Goal: Task Accomplishment & Management: Manage account settings

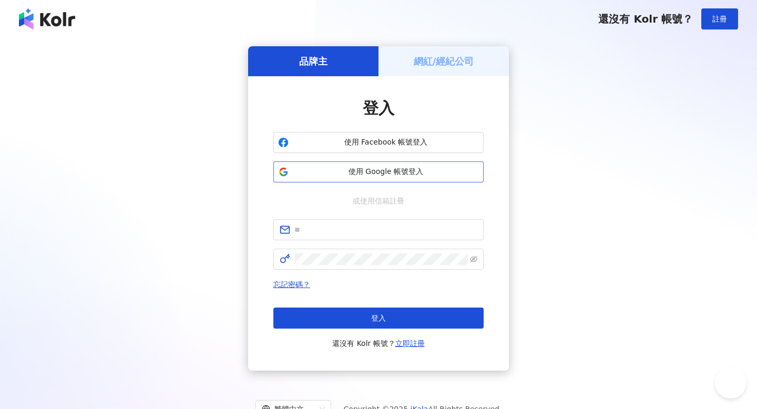
click at [338, 168] on span "使用 Google 帳號登入" at bounding box center [386, 172] width 186 height 11
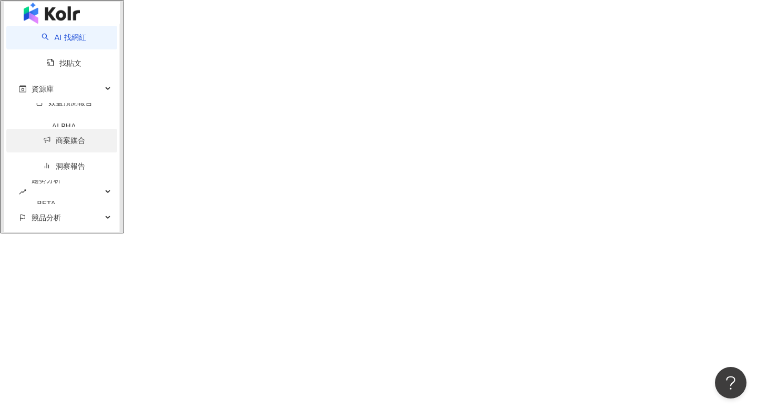
click at [78, 145] on link "商案媒合" at bounding box center [64, 140] width 42 height 8
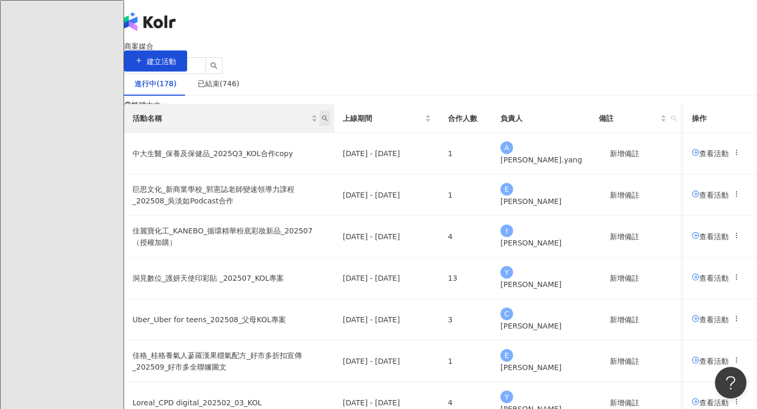
click at [328, 121] on icon "search" at bounding box center [325, 118] width 6 height 6
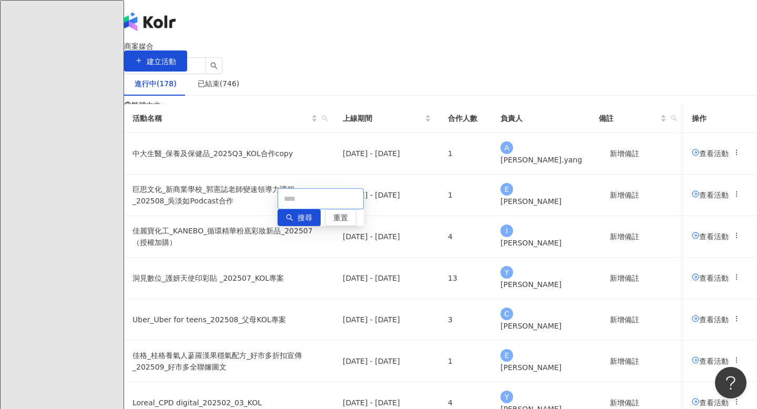
click at [326, 208] on input "text" at bounding box center [320, 198] width 86 height 21
type input "**"
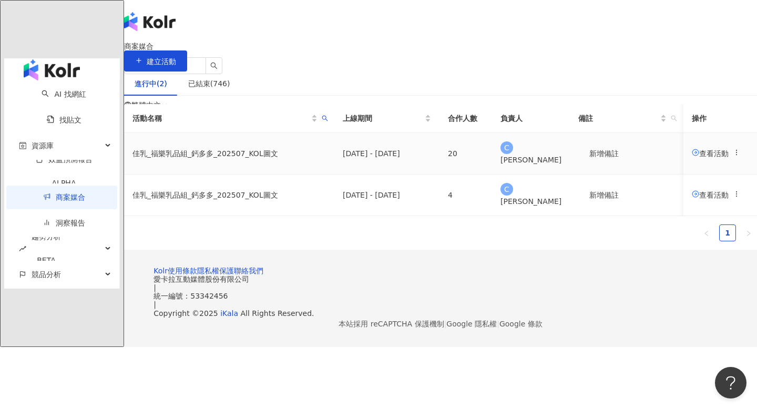
scroll to position [0, 6]
click at [692, 159] on div "查看活動" at bounding box center [716, 154] width 48 height 12
click at [692, 157] on span "查看活動" at bounding box center [710, 153] width 37 height 8
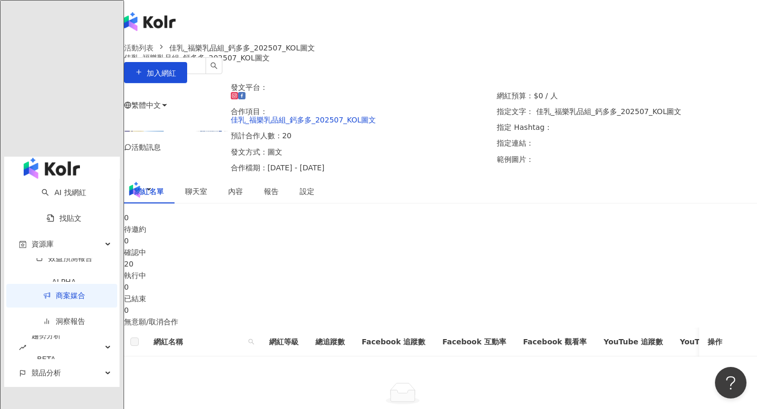
click at [451, 265] on div "20" at bounding box center [440, 264] width 633 height 12
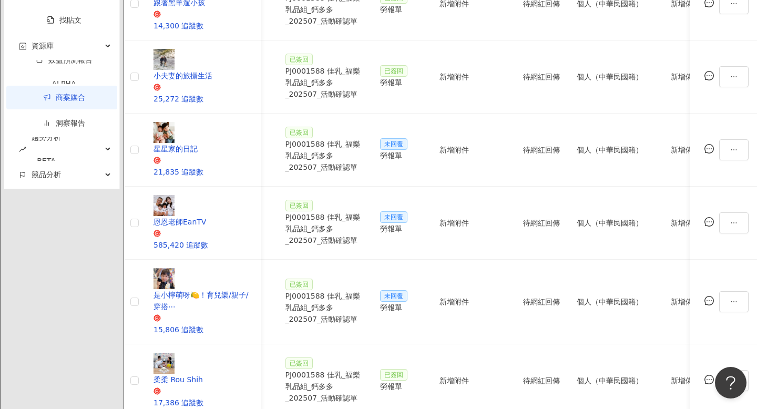
scroll to position [539, 0]
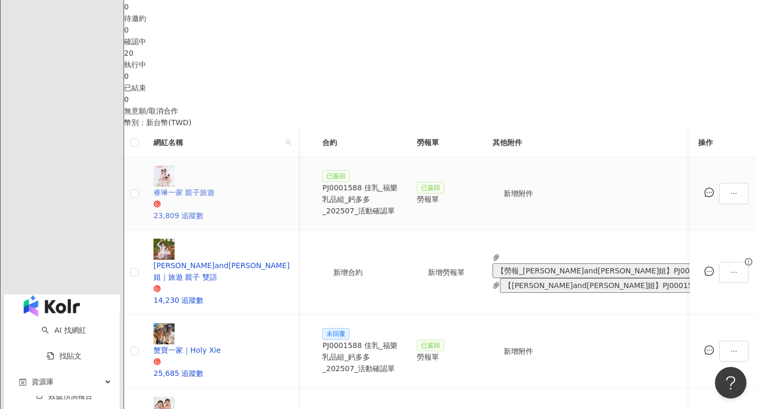
scroll to position [213, 0]
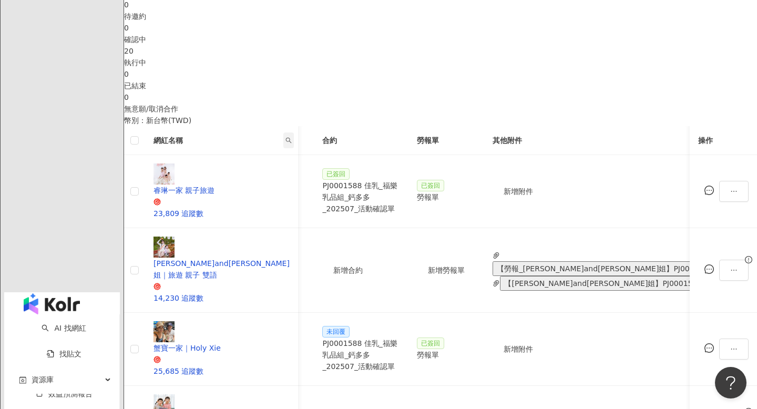
click at [292, 143] on icon "search" at bounding box center [288, 140] width 6 height 6
click at [277, 179] on input "text" at bounding box center [257, 182] width 86 height 21
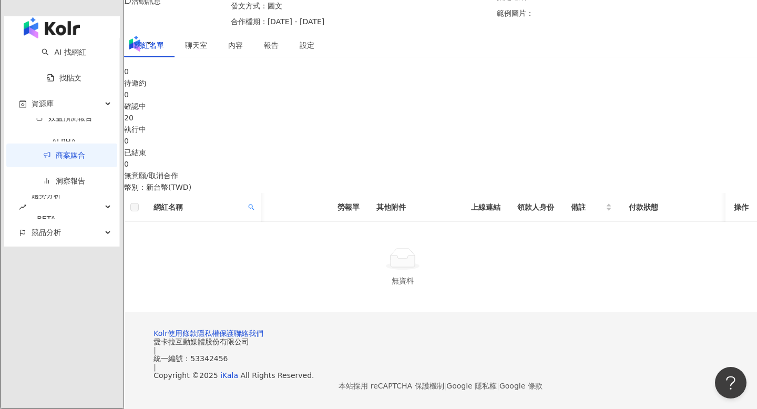
scroll to position [207, 0]
click at [254, 204] on icon "search" at bounding box center [251, 207] width 6 height 6
click at [253, 239] on input "**" at bounding box center [247, 249] width 86 height 21
type input "*"
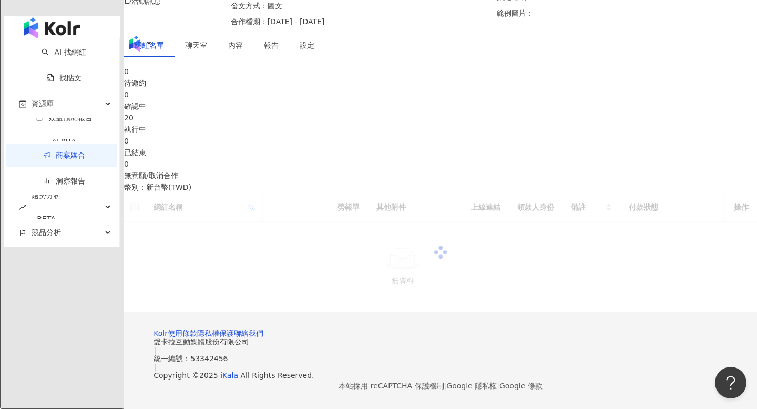
type input "**"
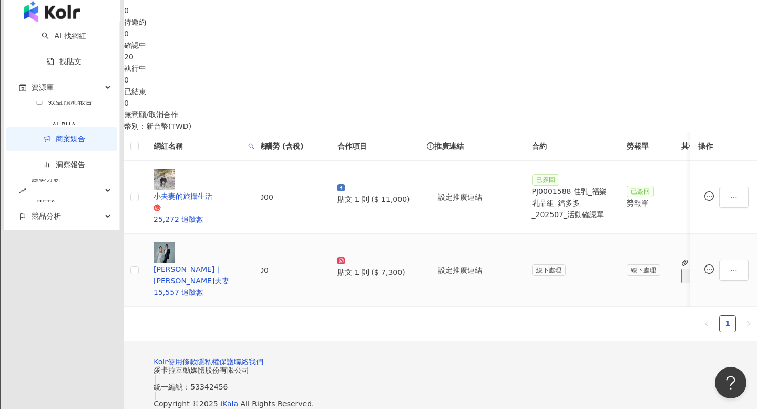
scroll to position [0, 0]
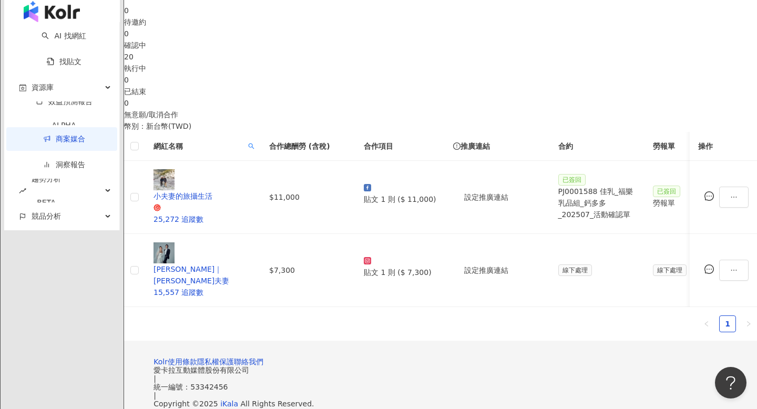
click at [425, 74] on div "執行中" at bounding box center [440, 69] width 633 height 12
click at [254, 149] on icon "search" at bounding box center [252, 146] width 6 height 6
click at [273, 216] on span "重置" at bounding box center [277, 208] width 15 height 17
click at [234, 212] on span "搜尋" at bounding box center [241, 208] width 15 height 17
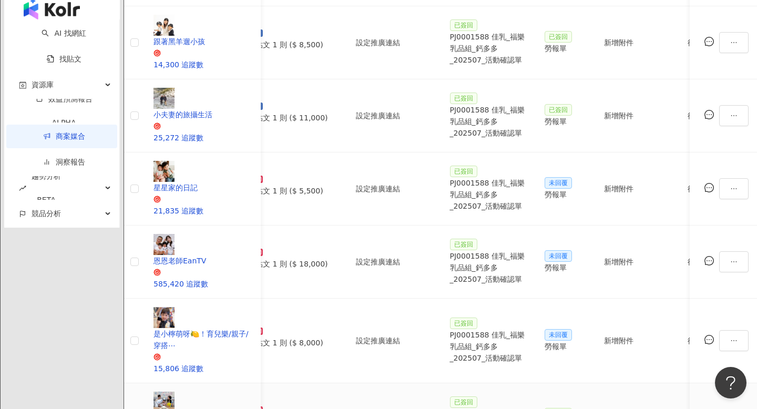
scroll to position [534, 0]
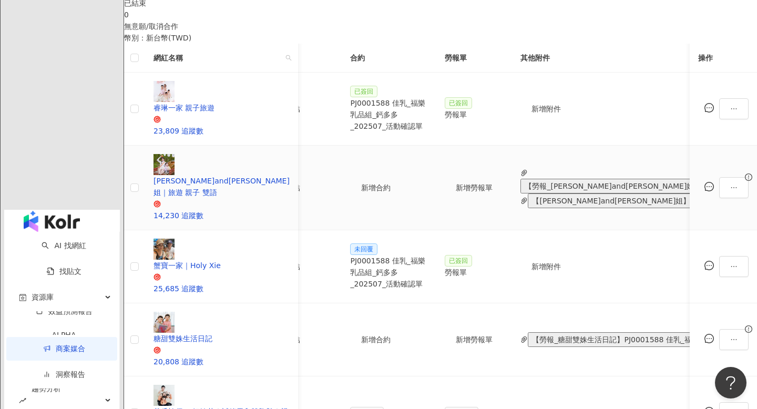
scroll to position [297, 0]
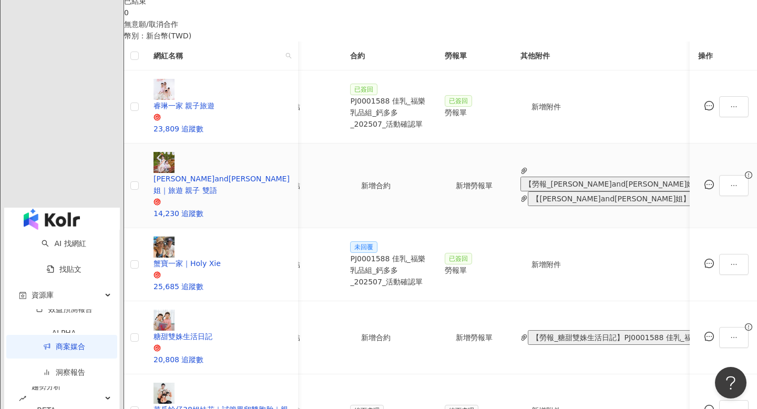
click at [564, 191] on button "【[PERSON_NAME]and[PERSON_NAME]姐】PJ0001588 佳乳_福樂乳品組_鈣多多_202507_活動確認單.pdf" at bounding box center [716, 198] width 376 height 15
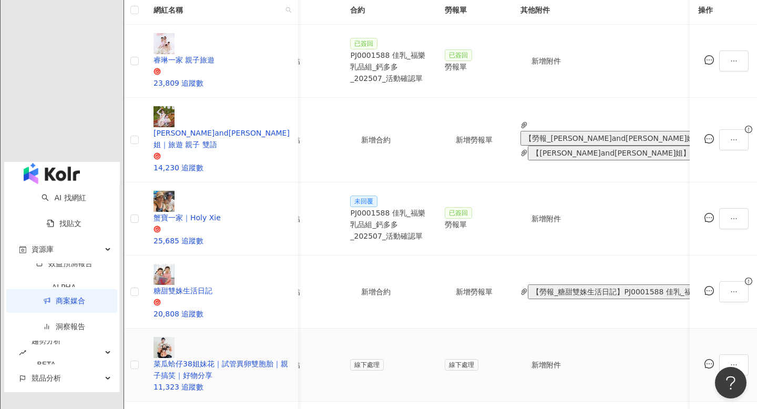
scroll to position [353, 0]
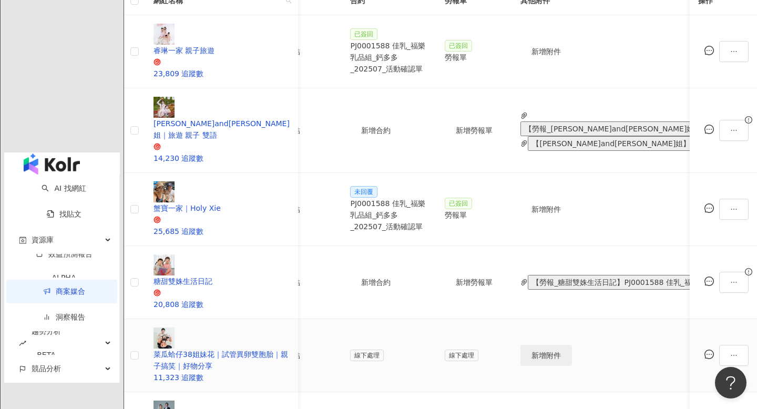
click at [551, 351] on span "新增附件" at bounding box center [545, 355] width 29 height 8
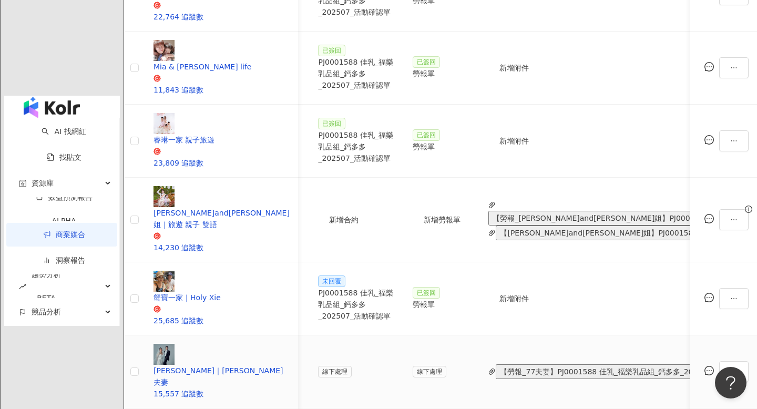
scroll to position [408, 0]
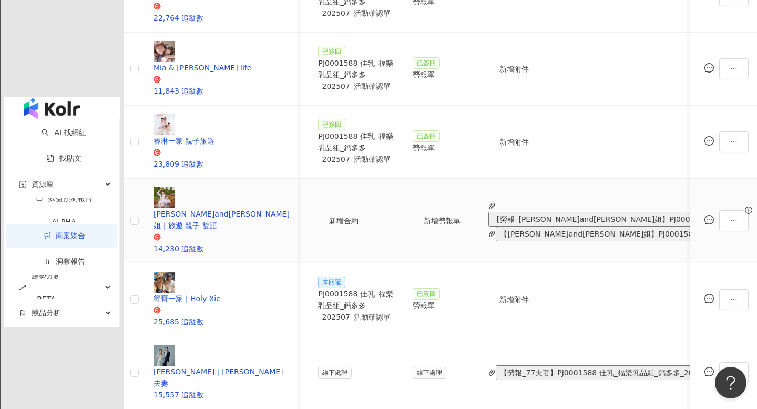
click at [527, 226] on button "【[PERSON_NAME]and[PERSON_NAME]姐】PJ0001588 佳乳_福樂乳品組_鈣多多_202507_活動確認單.pdf" at bounding box center [684, 233] width 376 height 15
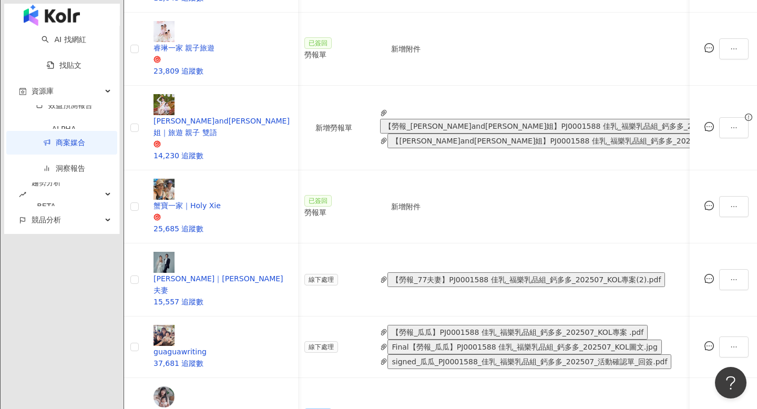
scroll to position [0, 404]
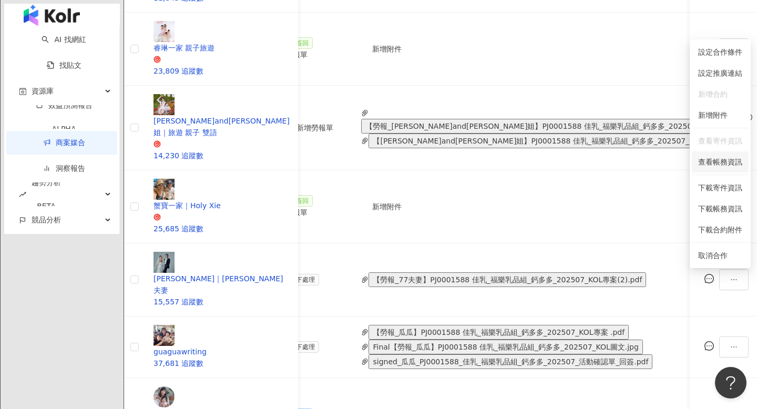
click at [721, 165] on span "查看帳務資訊" at bounding box center [720, 162] width 44 height 12
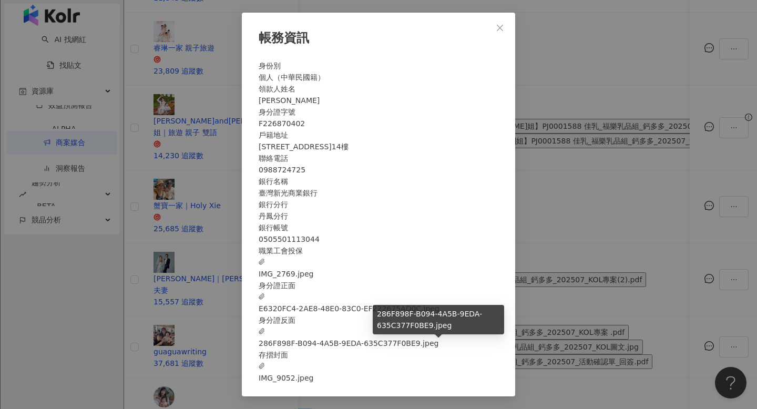
click at [405, 348] on span "286F898F-B094-4A5B-9EDA-635C377F0BE9.jpeg" at bounding box center [349, 337] width 180 height 23
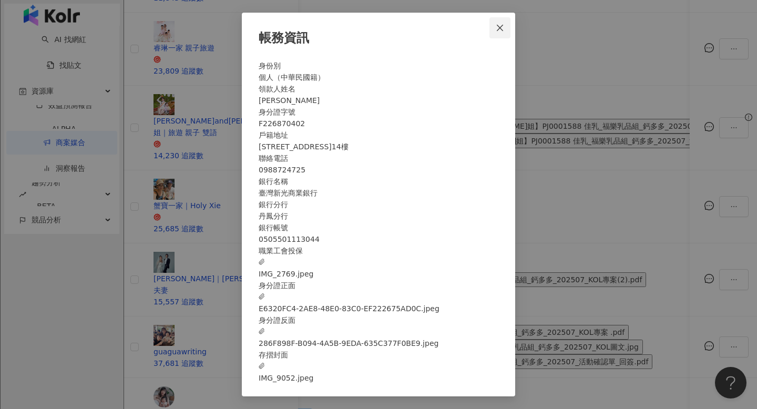
click at [501, 24] on icon "close" at bounding box center [500, 28] width 8 height 8
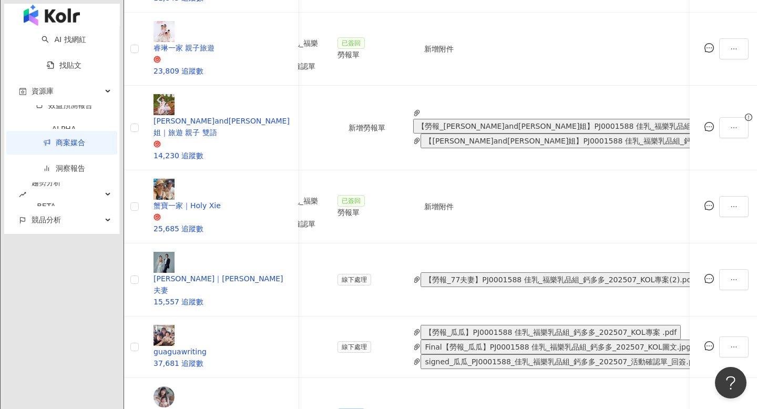
scroll to position [0, 347]
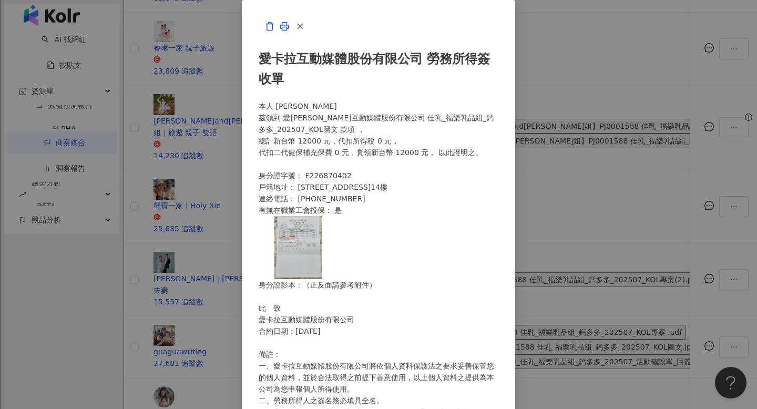
click at [515, 199] on div "愛[PERSON_NAME]互動媒體股份有限公司 勞務所得簽收單 本人 [PERSON_NAME] 茲領到 愛[PERSON_NAME]互動媒體股份有限公司 …" at bounding box center [378, 304] width 273 height 608
click at [310, 38] on button "button" at bounding box center [299, 27] width 21 height 21
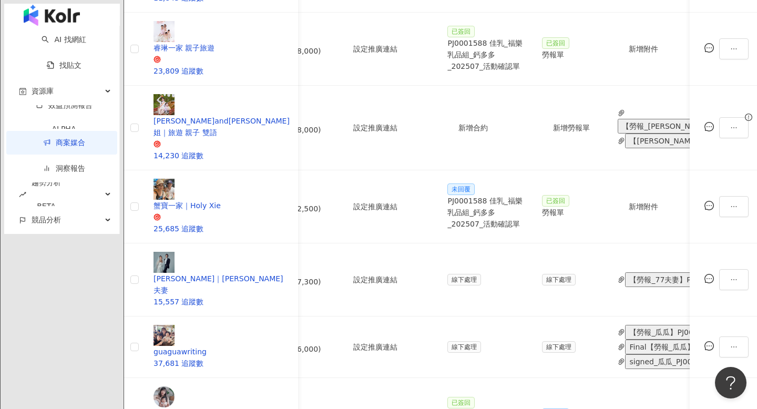
scroll to position [0, 158]
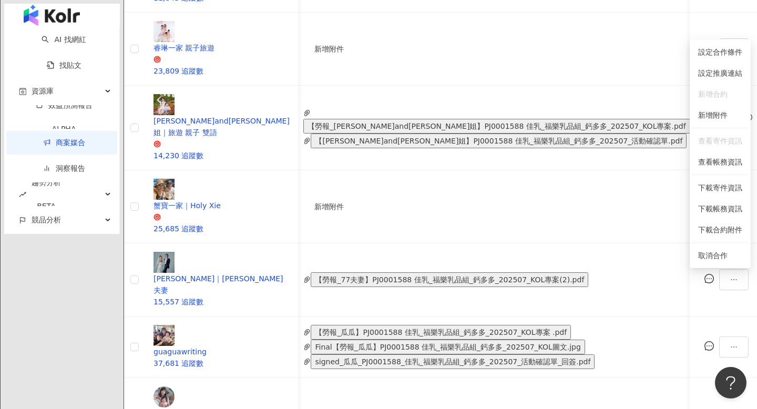
scroll to position [0, 475]
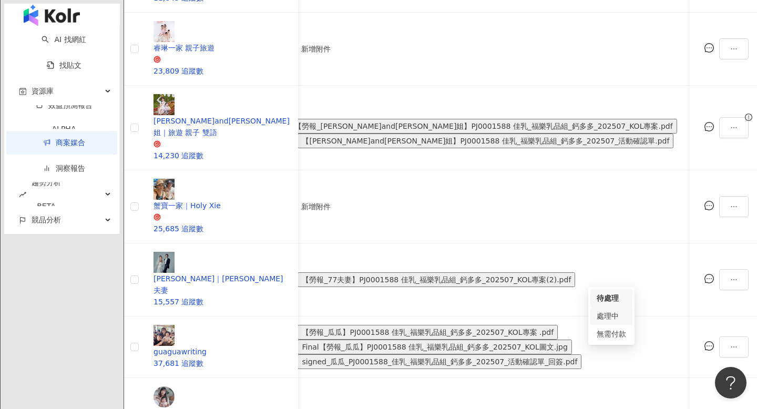
click at [612, 313] on div "處理中" at bounding box center [610, 316] width 29 height 12
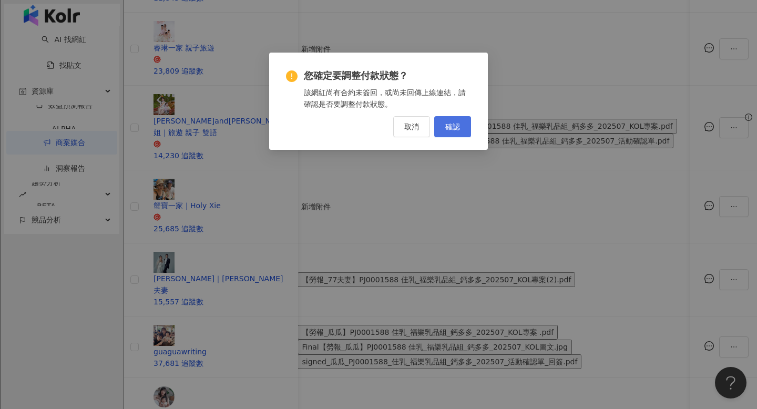
click at [465, 123] on button "確認" at bounding box center [452, 126] width 37 height 21
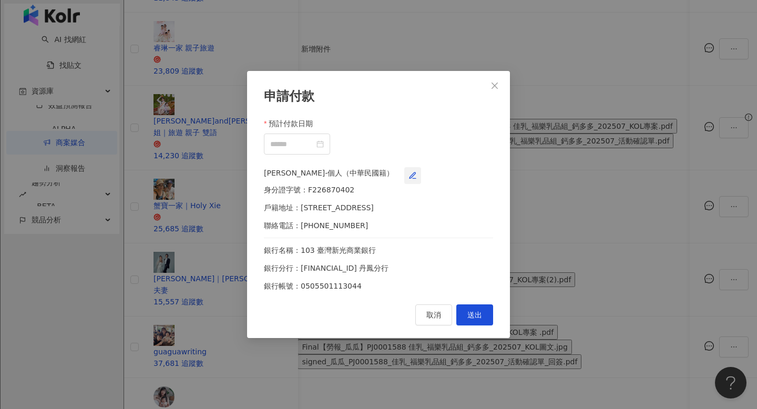
click at [417, 171] on icon "button" at bounding box center [412, 175] width 8 height 8
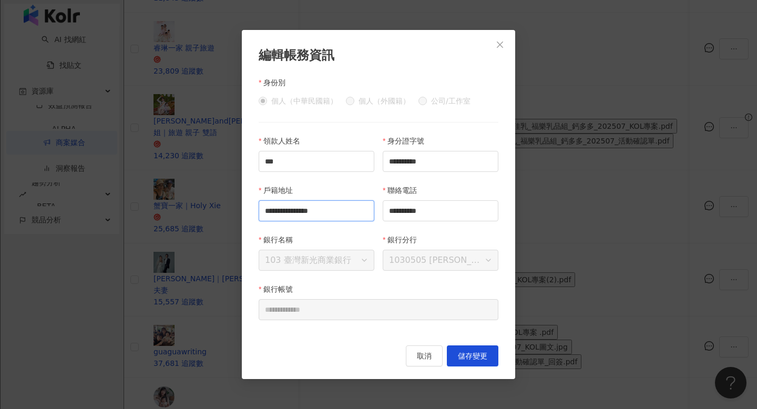
scroll to position [0, 2]
drag, startPoint x: 289, startPoint y: 210, endPoint x: 367, endPoint y: 211, distance: 77.8
click at [370, 212] on input "**********" at bounding box center [317, 210] width 116 height 21
type input "**********"
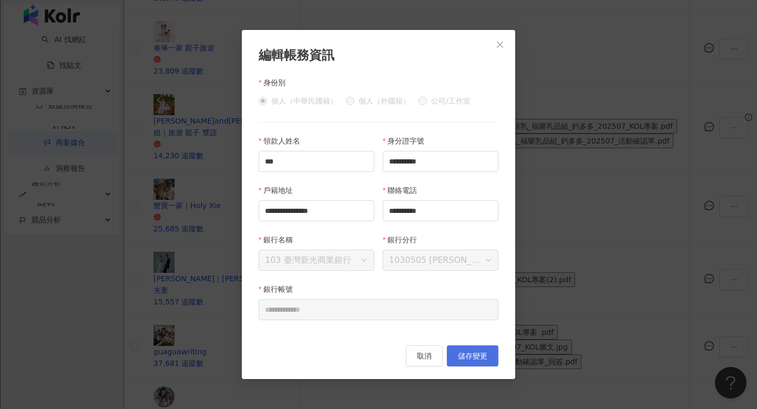
click at [470, 352] on button "儲存變更" at bounding box center [472, 355] width 51 height 21
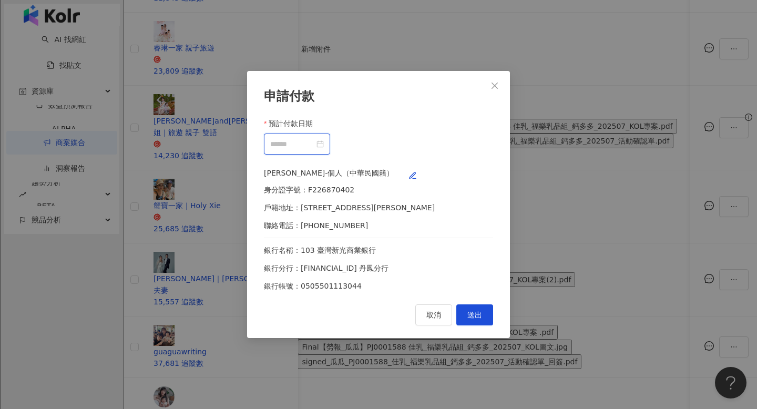
click at [314, 139] on input "預計付款日期" at bounding box center [292, 144] width 44 height 12
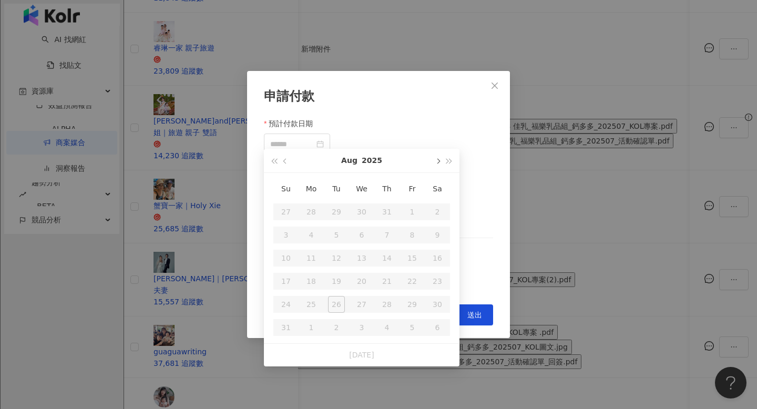
click at [438, 160] on span "button" at bounding box center [437, 161] width 5 height 5
type input "**********"
click at [363, 277] on div "24" at bounding box center [361, 281] width 17 height 17
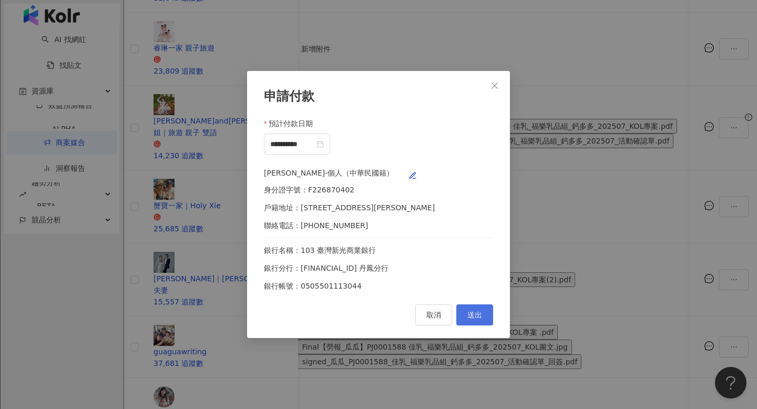
click at [482, 325] on button "送出" at bounding box center [474, 314] width 37 height 21
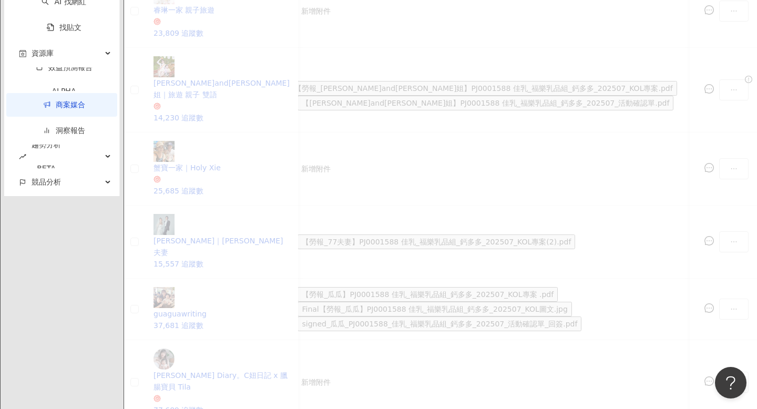
scroll to position [501, 0]
